Goal: Browse casually

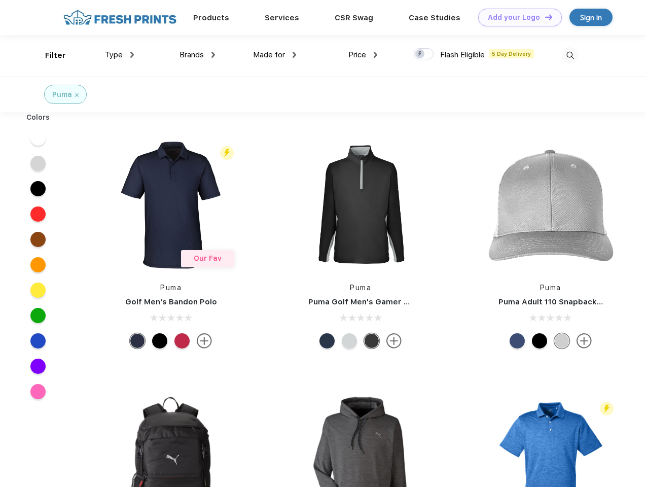
click at [516, 17] on link "Add your Logo Design Tool" at bounding box center [520, 18] width 84 height 18
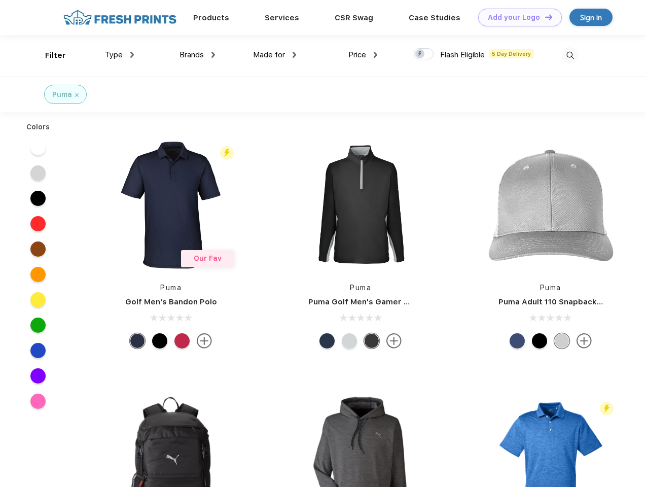
click at [0, 0] on div "Design Tool" at bounding box center [0, 0] width 0 height 0
click at [544, 17] on link "Add your Logo Design Tool" at bounding box center [520, 18] width 84 height 18
click at [49, 55] on div "Filter" at bounding box center [55, 56] width 21 height 12
click at [120, 55] on span "Type" at bounding box center [114, 54] width 18 height 9
click at [197, 55] on span "Brands" at bounding box center [191, 54] width 24 height 9
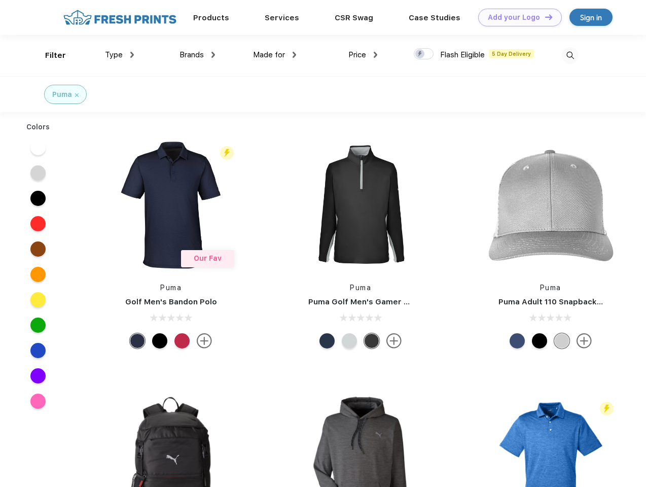
click at [275, 55] on span "Made for" at bounding box center [269, 54] width 32 height 9
click at [363, 55] on span "Price" at bounding box center [357, 54] width 18 height 9
click at [424, 54] on div at bounding box center [424, 53] width 20 height 11
click at [420, 54] on input "checkbox" at bounding box center [417, 51] width 7 height 7
click at [570, 55] on img at bounding box center [570, 55] width 17 height 17
